Goal: Information Seeking & Learning: Compare options

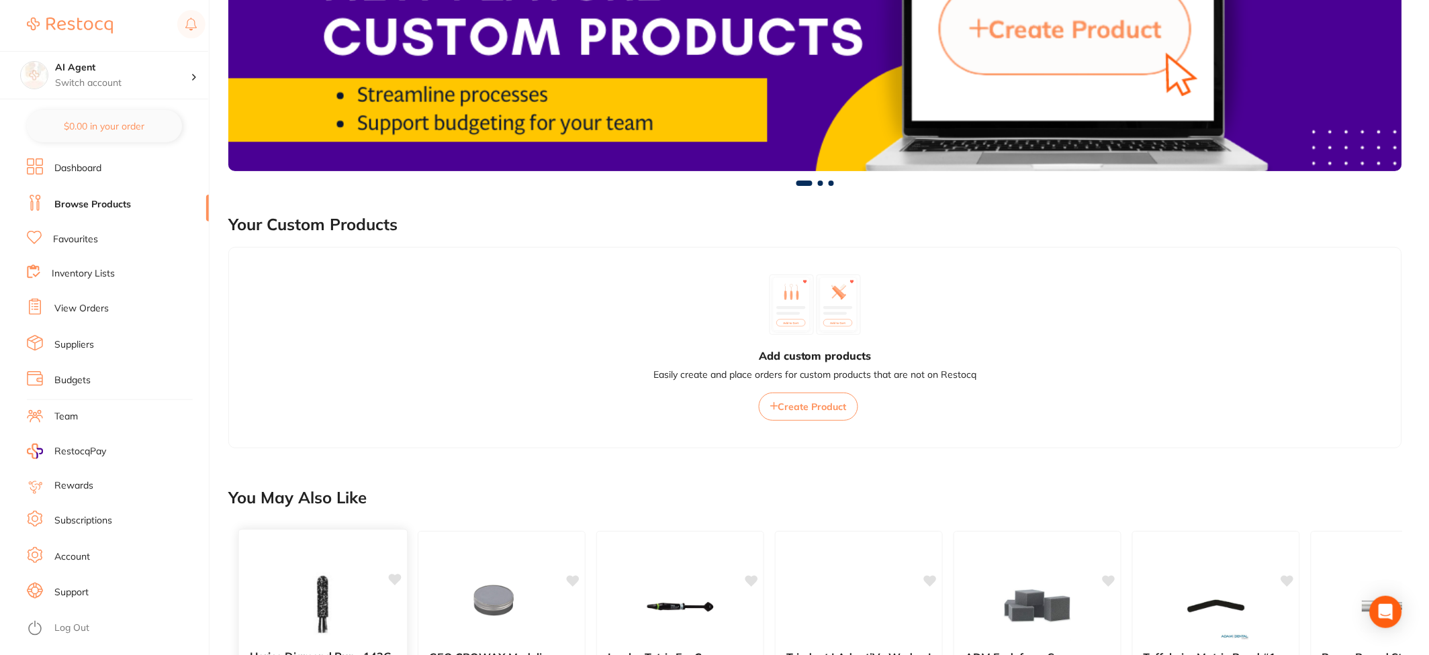
scroll to position [671, 0]
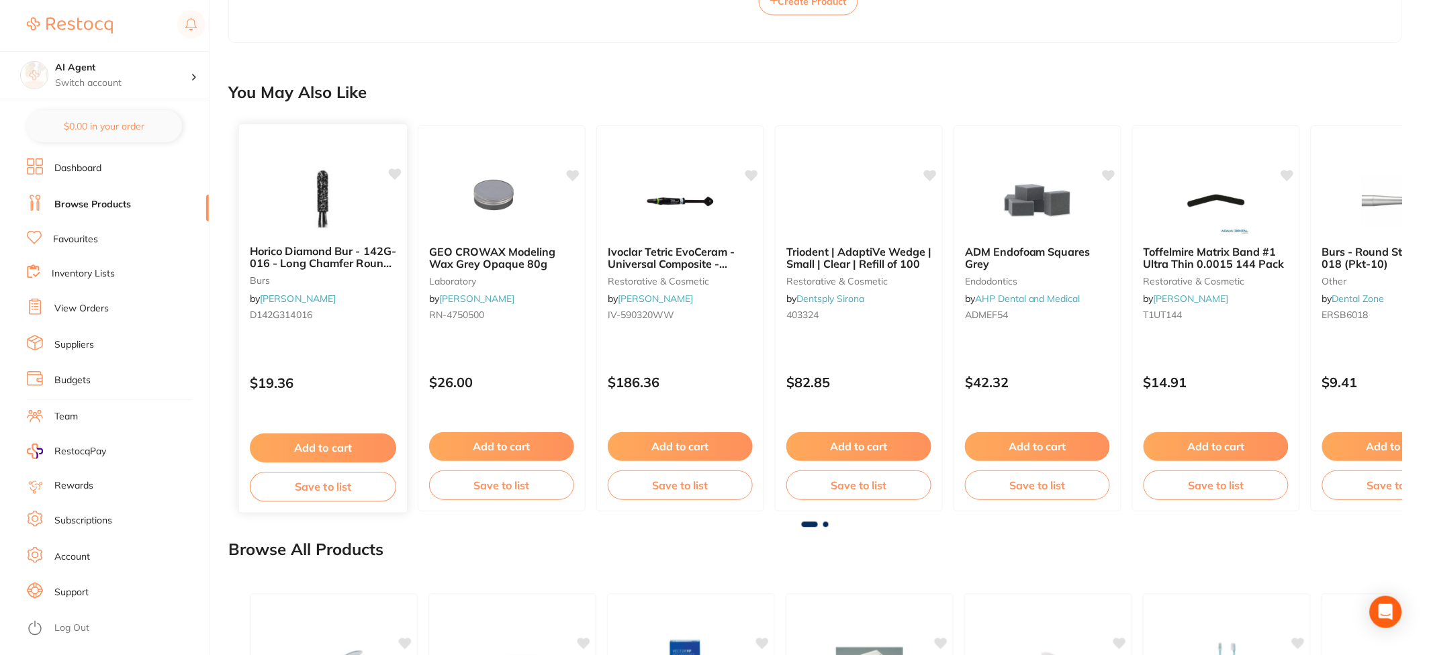
click at [328, 234] on img at bounding box center [323, 201] width 88 height 68
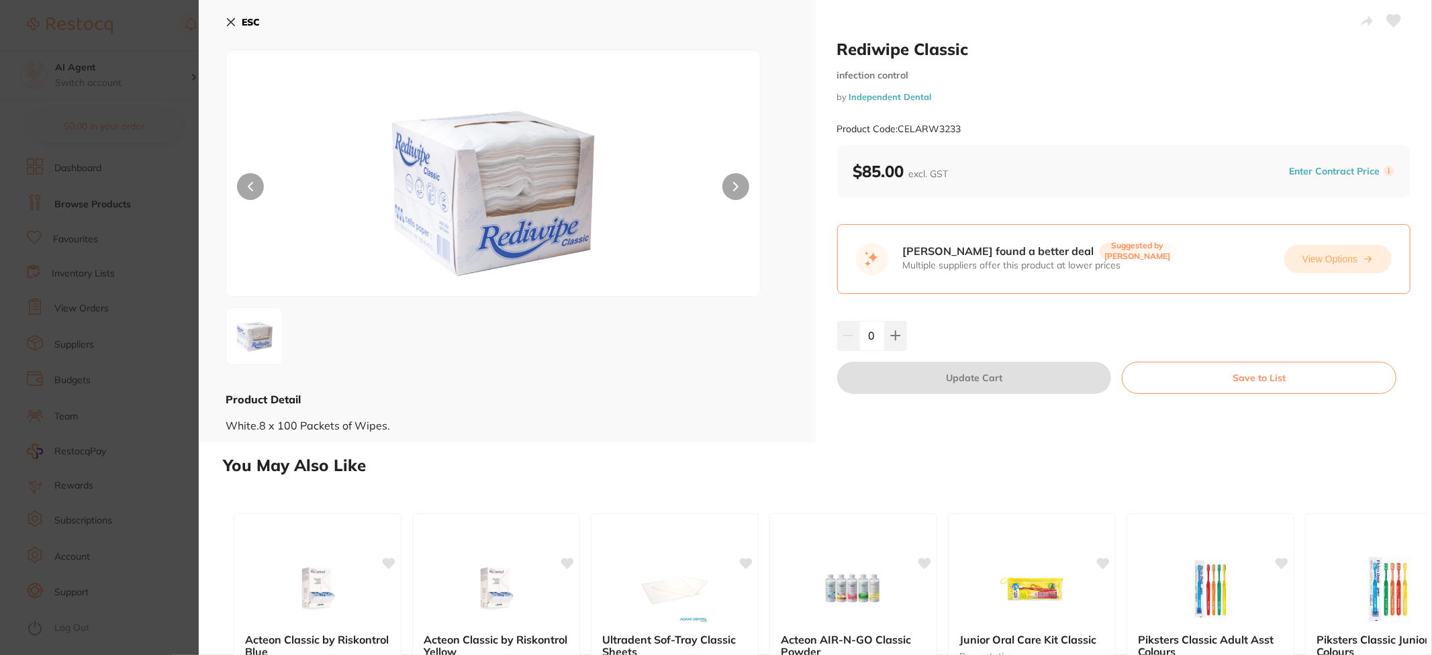
click at [1323, 256] on button "View Options" at bounding box center [1338, 259] width 107 height 28
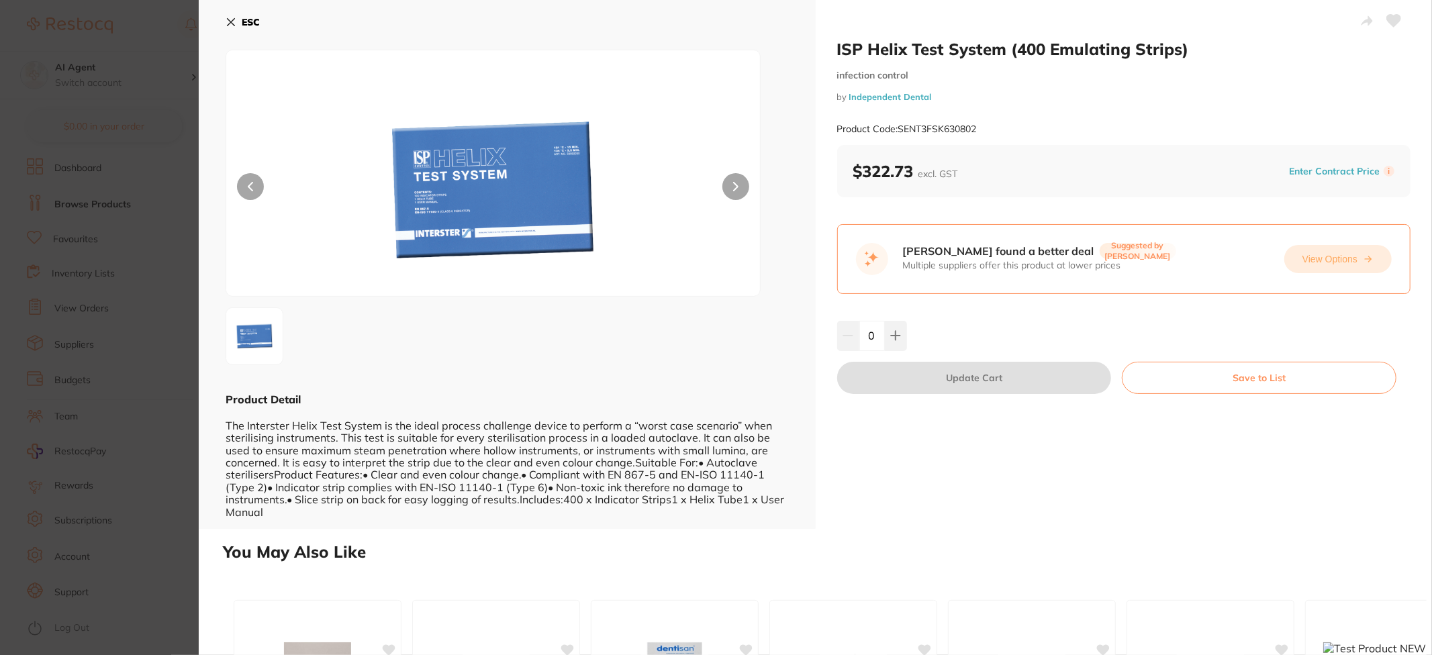
click at [1334, 261] on button "View Options" at bounding box center [1338, 259] width 107 height 28
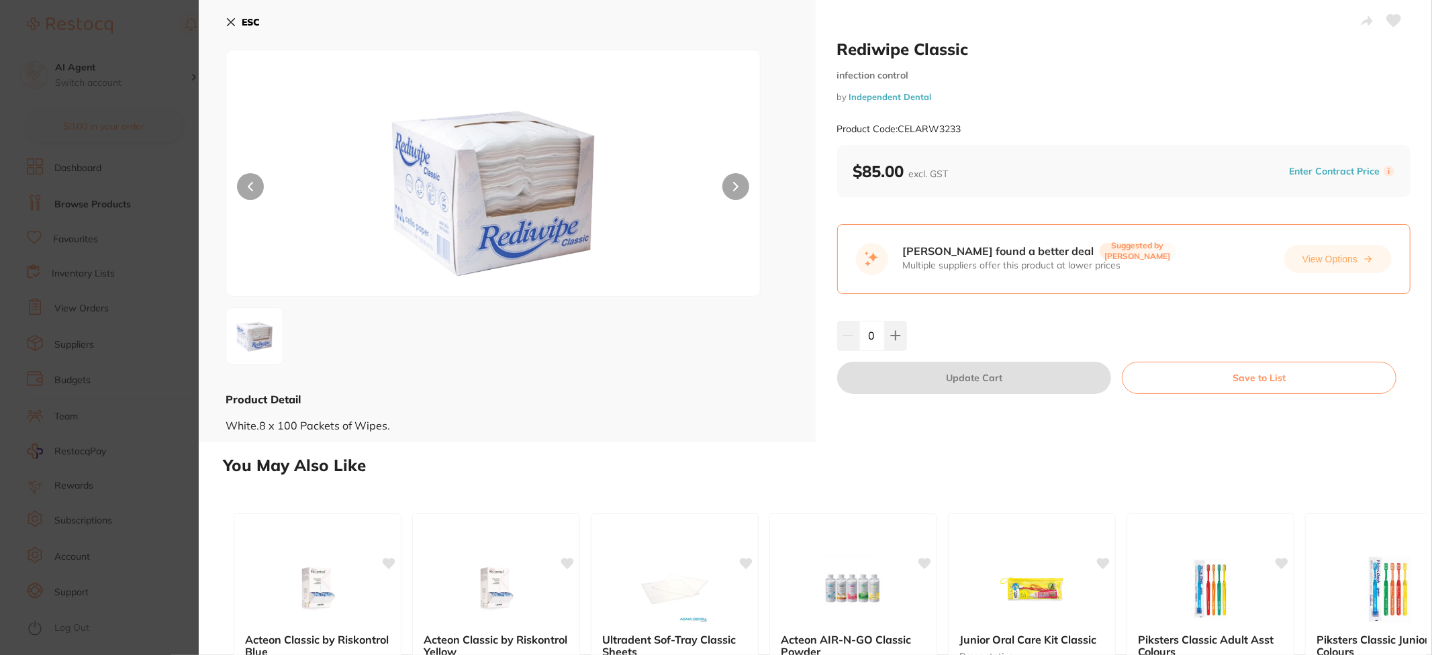
click at [731, 195] on button at bounding box center [736, 186] width 27 height 27
drag, startPoint x: 237, startPoint y: 431, endPoint x: 551, endPoint y: 440, distance: 314.4
click at [551, 440] on div "ESC Product Detail White.8 x 100 Packets of Wipes." at bounding box center [507, 221] width 617 height 443
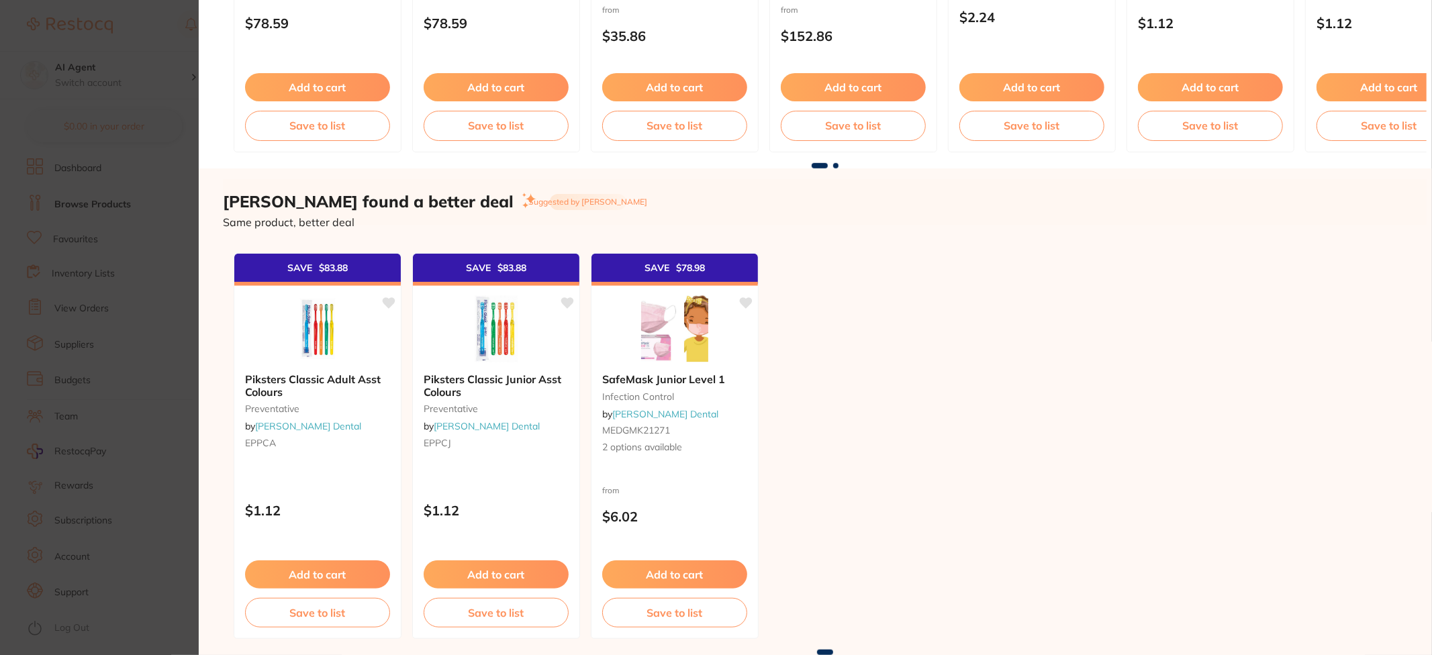
scroll to position [757, 0]
click at [265, 375] on b "Piksters Classic Adult Asst Colours" at bounding box center [317, 385] width 146 height 25
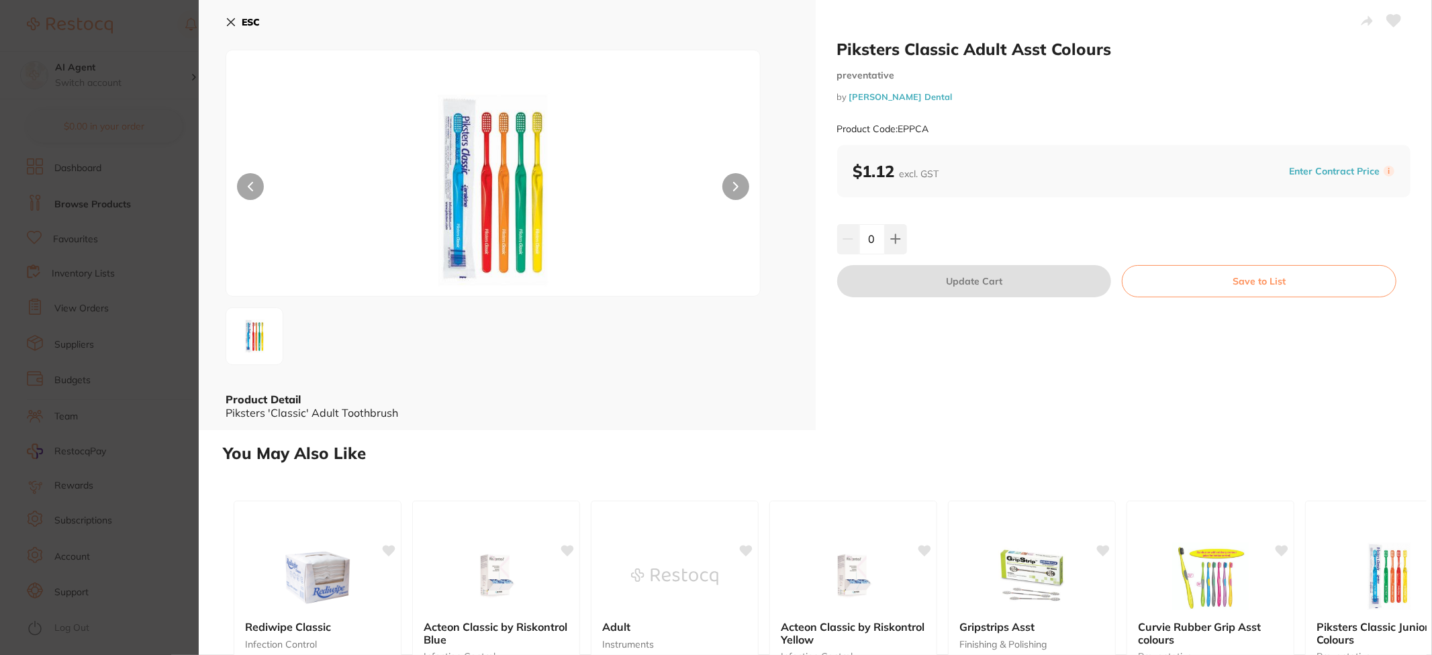
click at [229, 23] on icon at bounding box center [231, 22] width 7 height 7
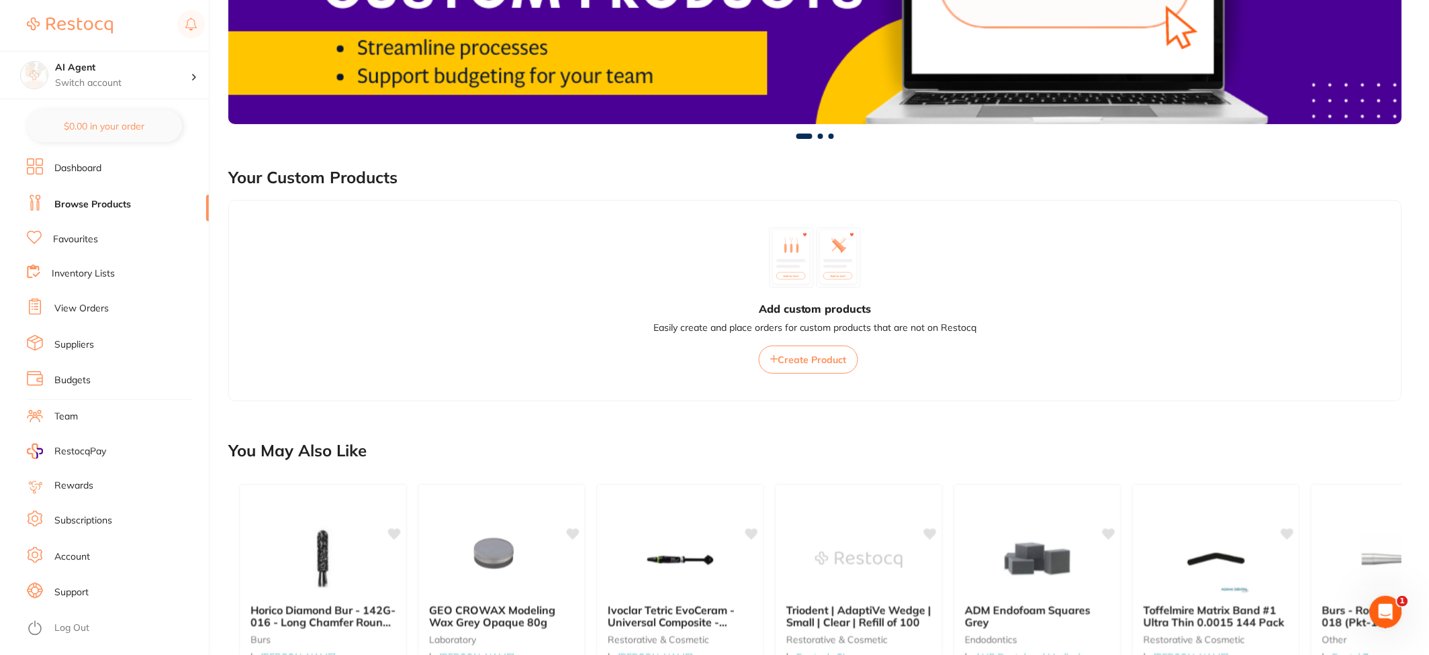
scroll to position [671, 0]
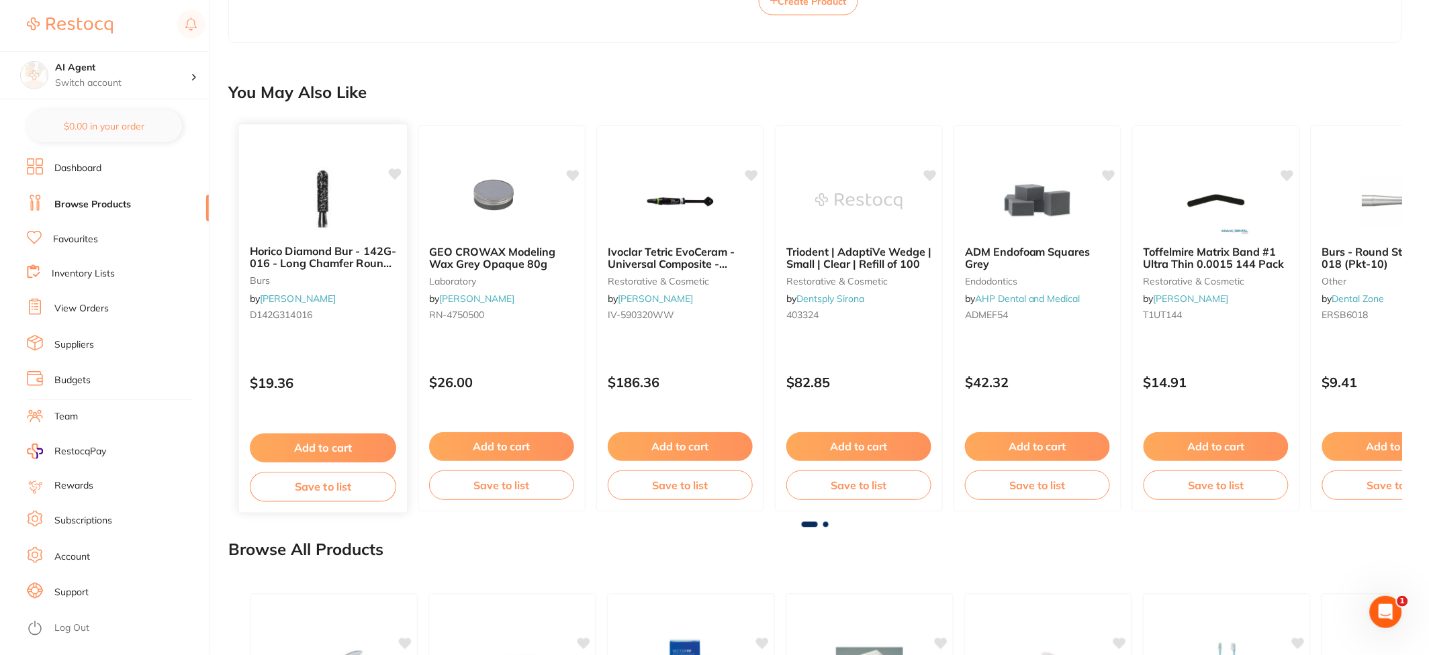
click at [322, 220] on img at bounding box center [323, 201] width 88 height 68
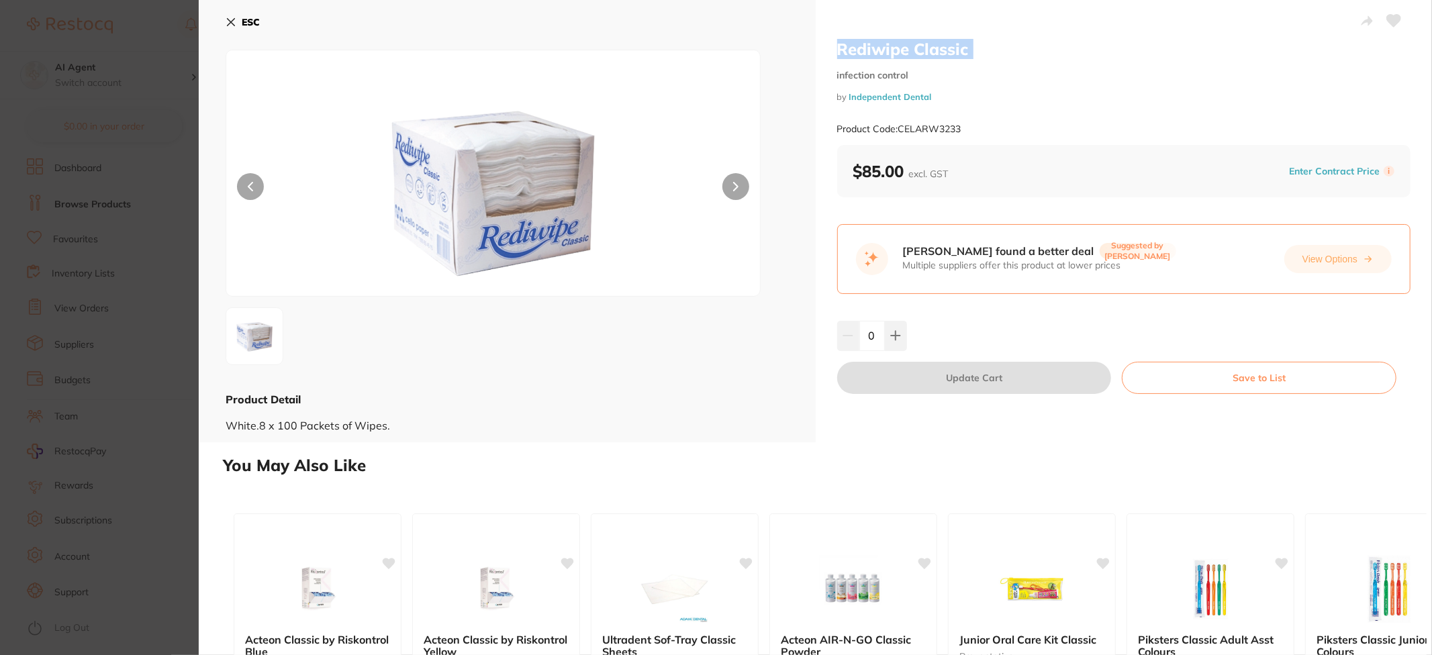
drag, startPoint x: 837, startPoint y: 55, endPoint x: 945, endPoint y: 60, distance: 108.2
click at [945, 60] on div "Rediwipe Classic infection control by Independent Dental Product Code: CELARW32…" at bounding box center [1124, 92] width 574 height 106
copy h2 "Rediwipe Classic"
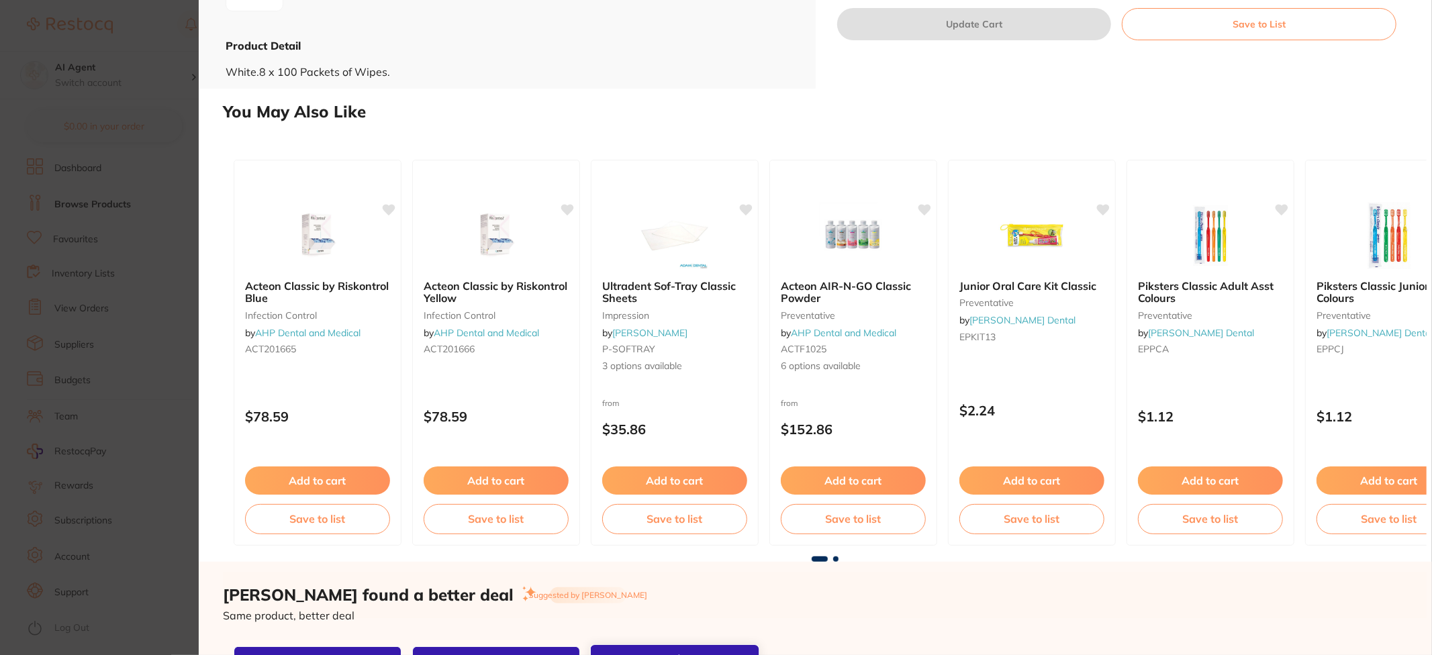
scroll to position [757, 0]
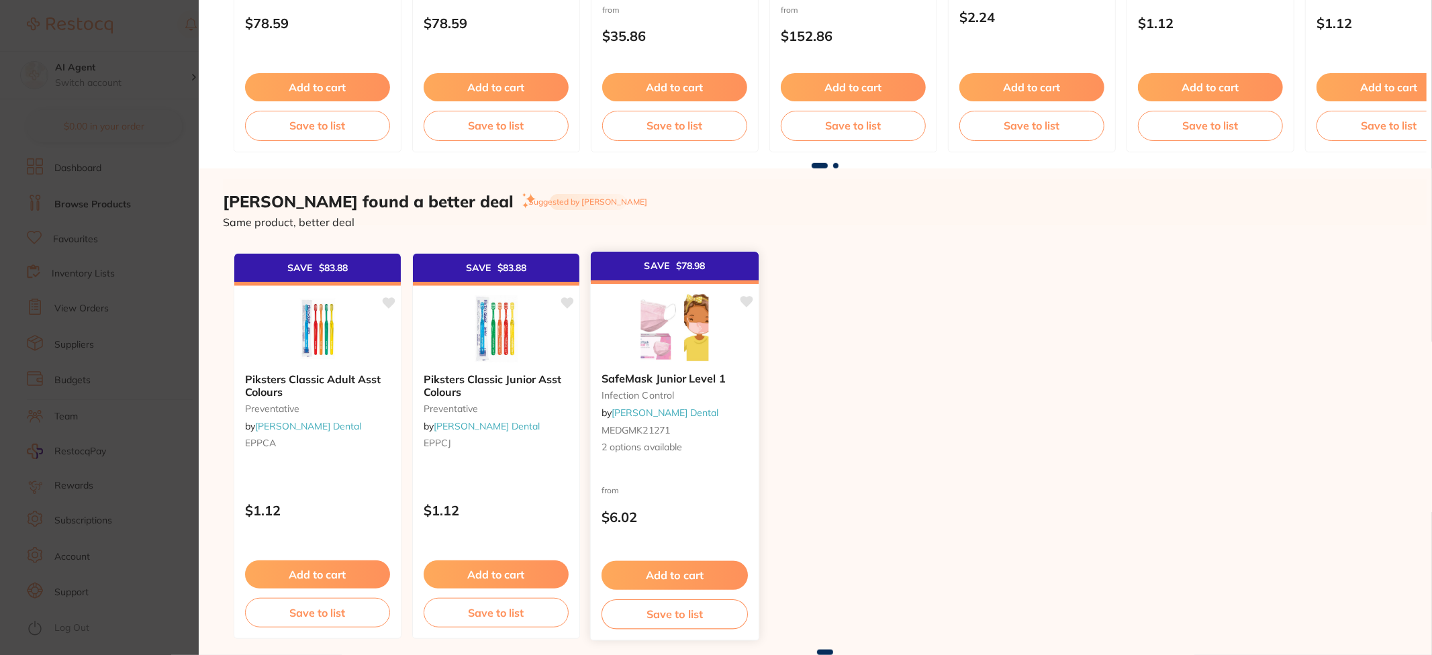
click at [696, 379] on b "SafeMask Junior Level 1" at bounding box center [675, 379] width 146 height 13
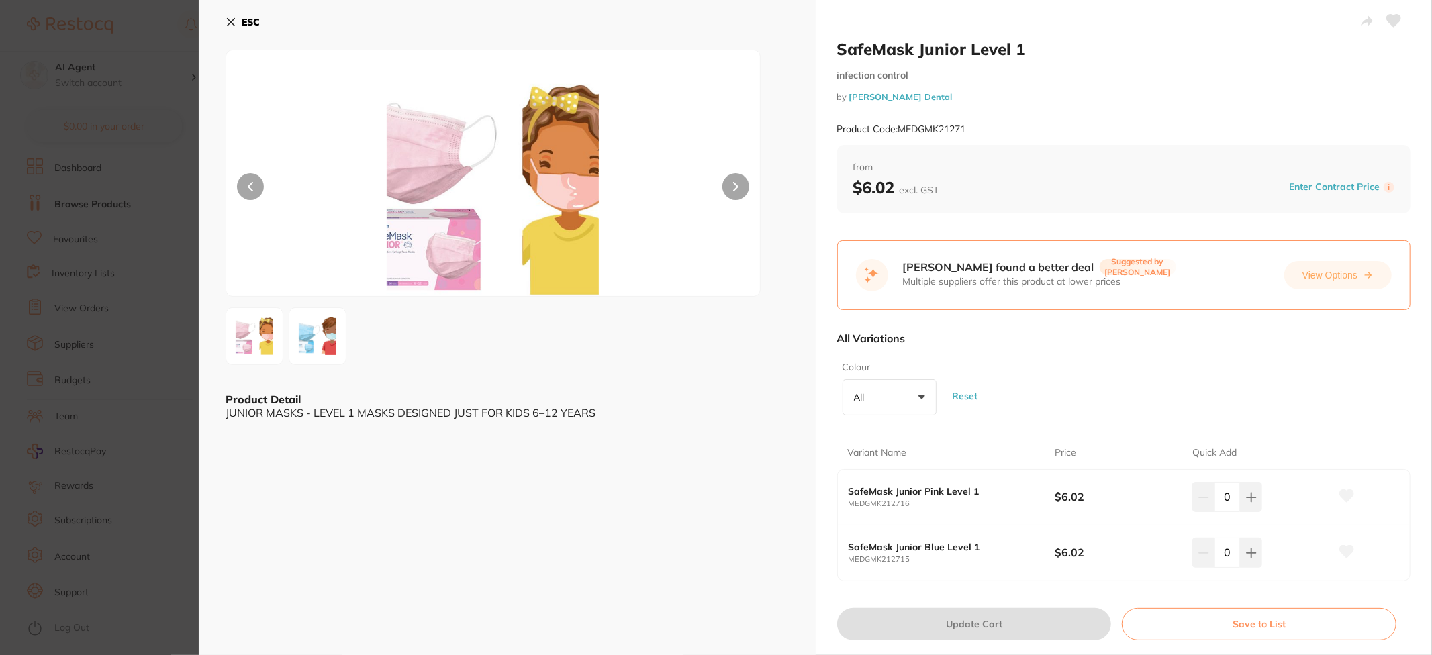
click at [226, 22] on icon at bounding box center [231, 22] width 11 height 11
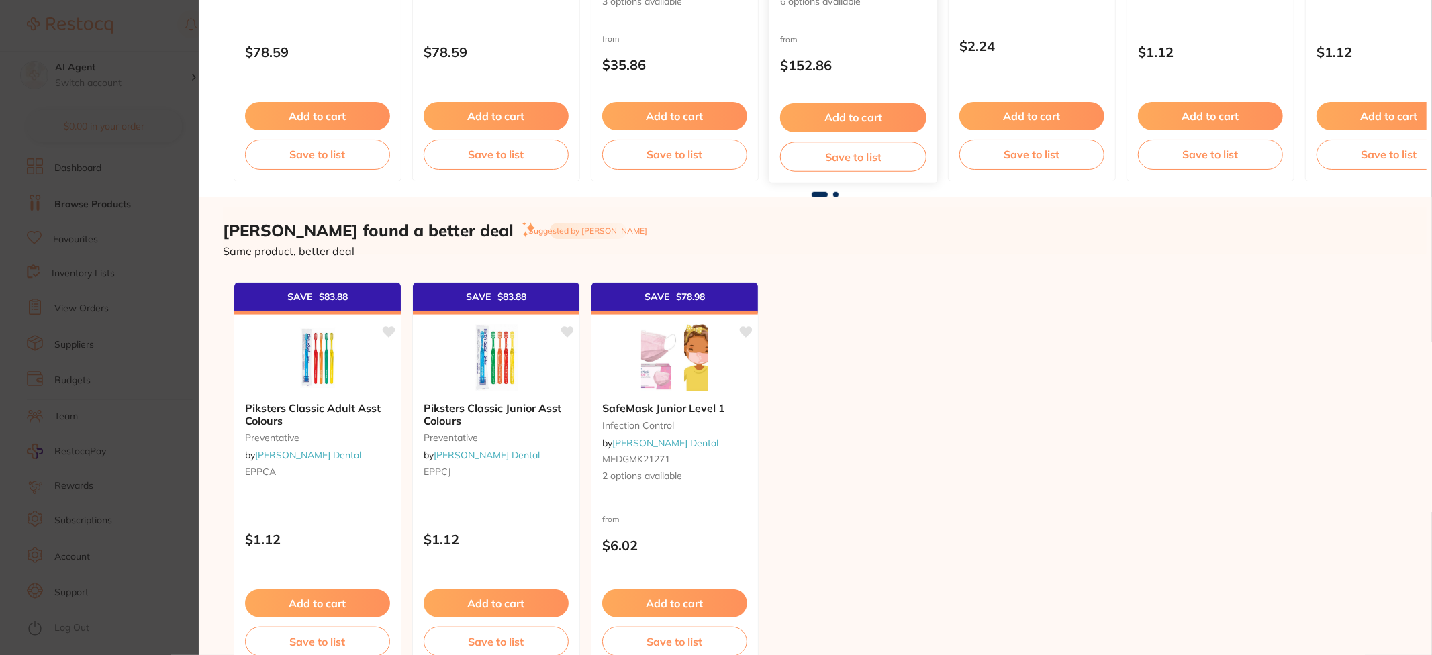
scroll to position [757, 0]
